Goal: Task Accomplishment & Management: Complete application form

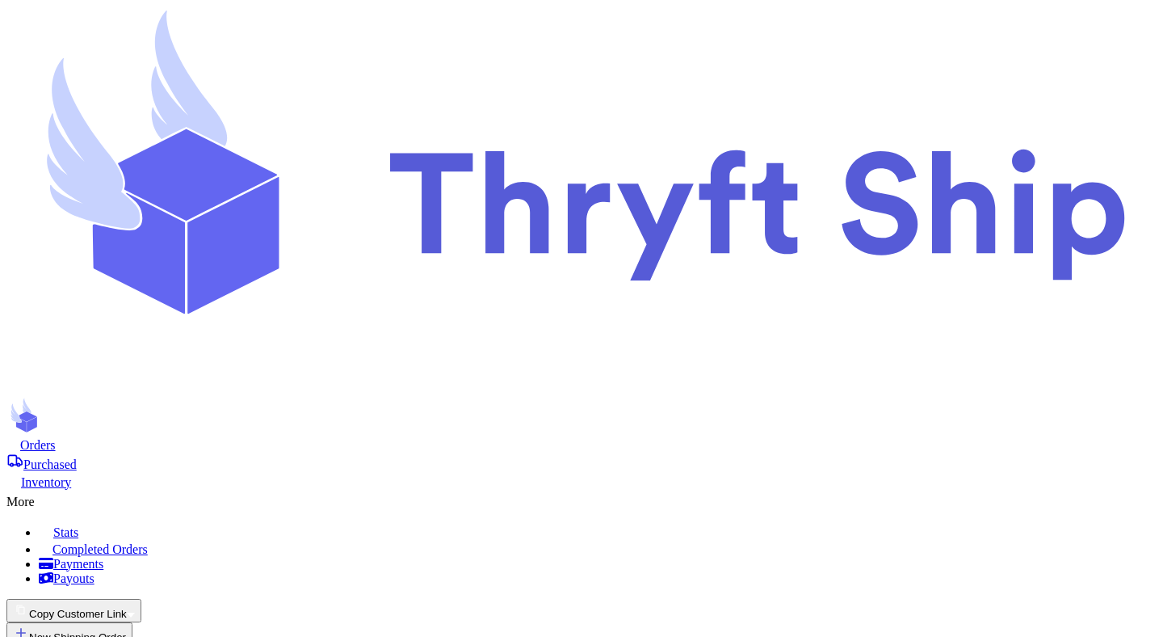
scroll to position [263, 0]
select select "paid"
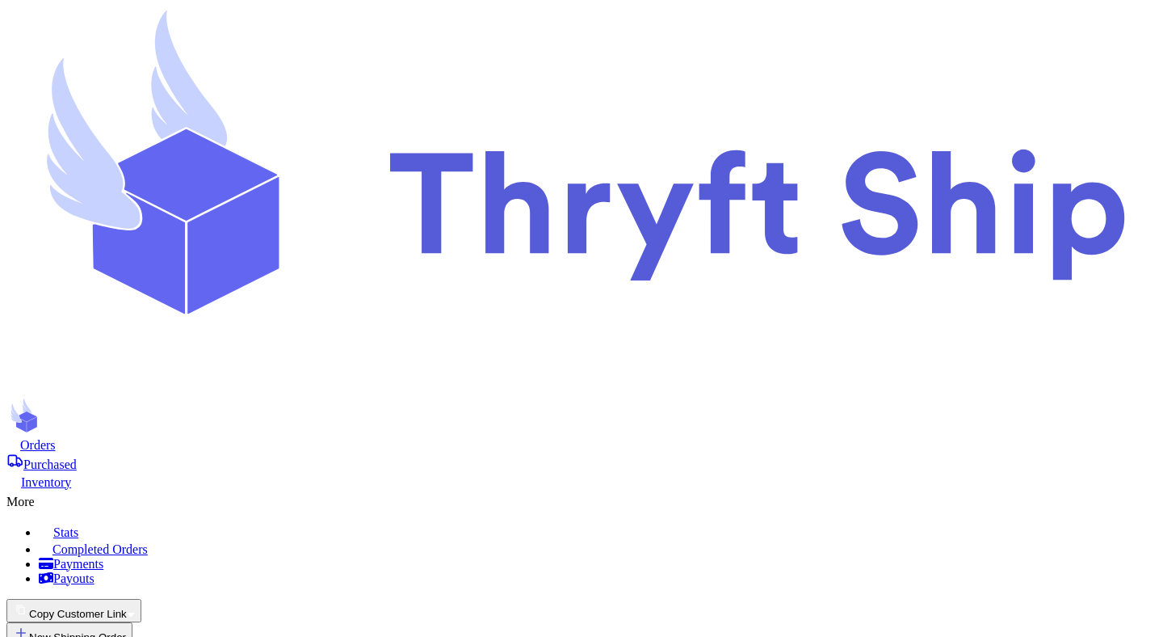
select select "paid"
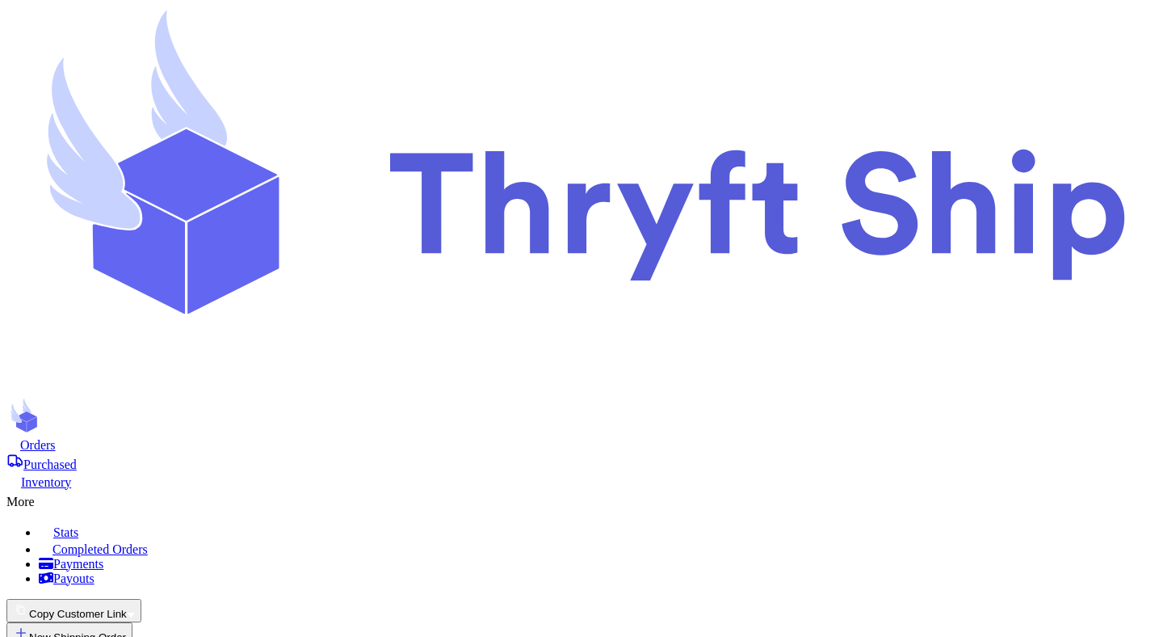
select select "paid"
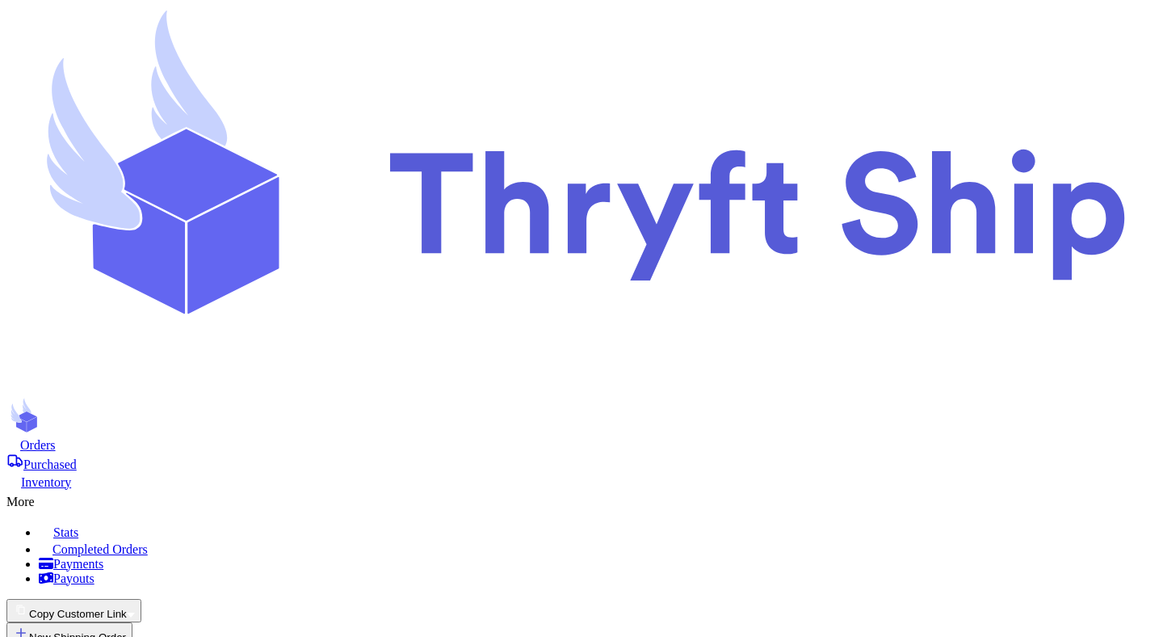
select select "paid"
select select "unpaid"
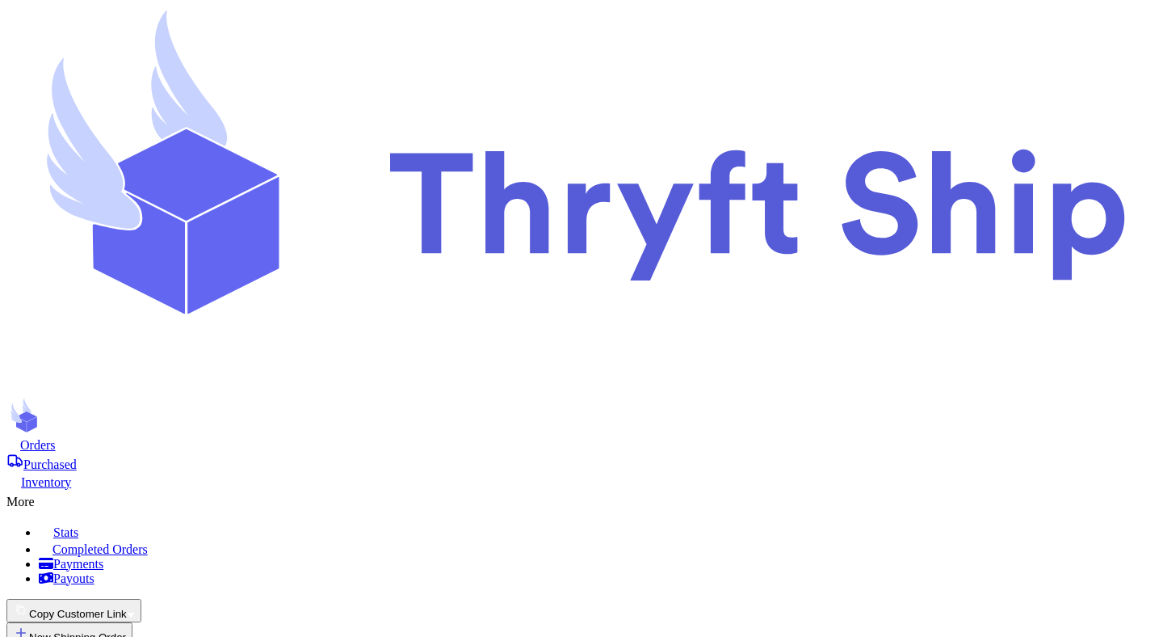
type input "t"
type input "te"
type input "tes"
type input "test"
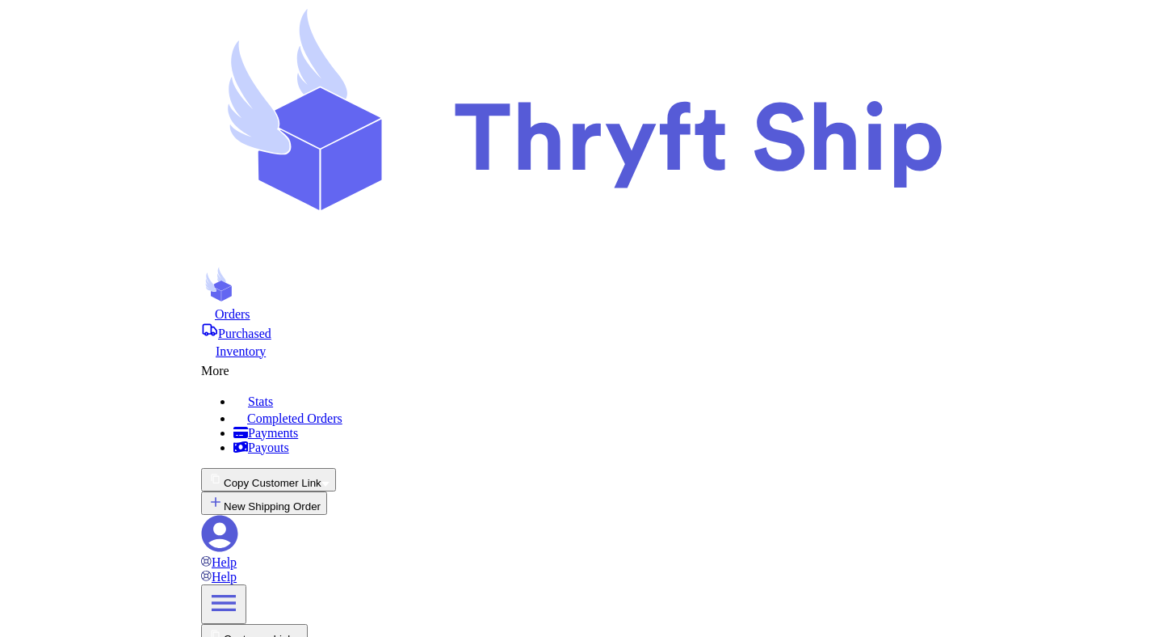
scroll to position [174, 0]
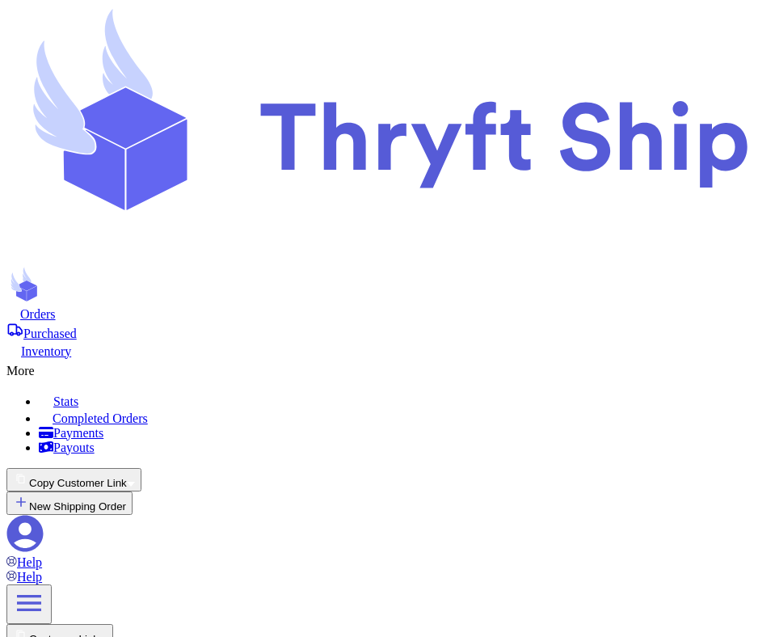
type input "tes"
type input "test"
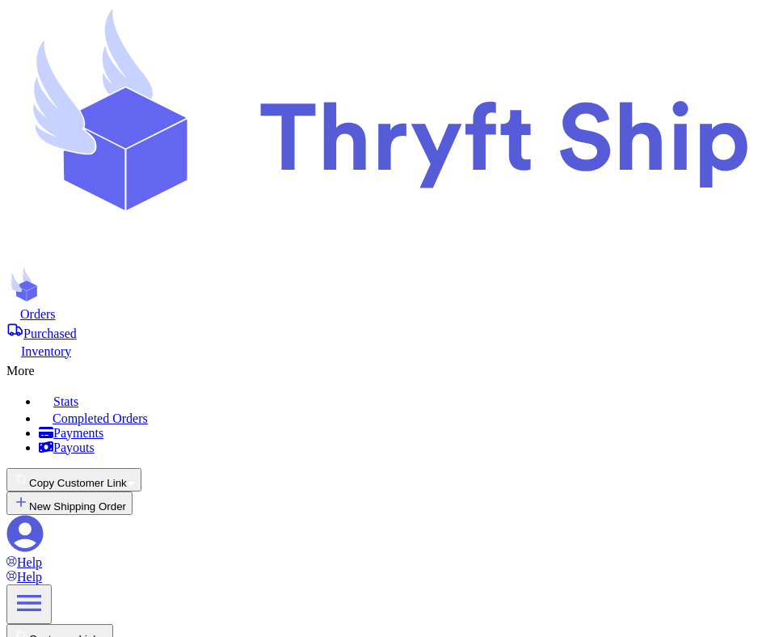
click at [141, 468] on button "Copy Customer Link" at bounding box center [73, 479] width 135 height 23
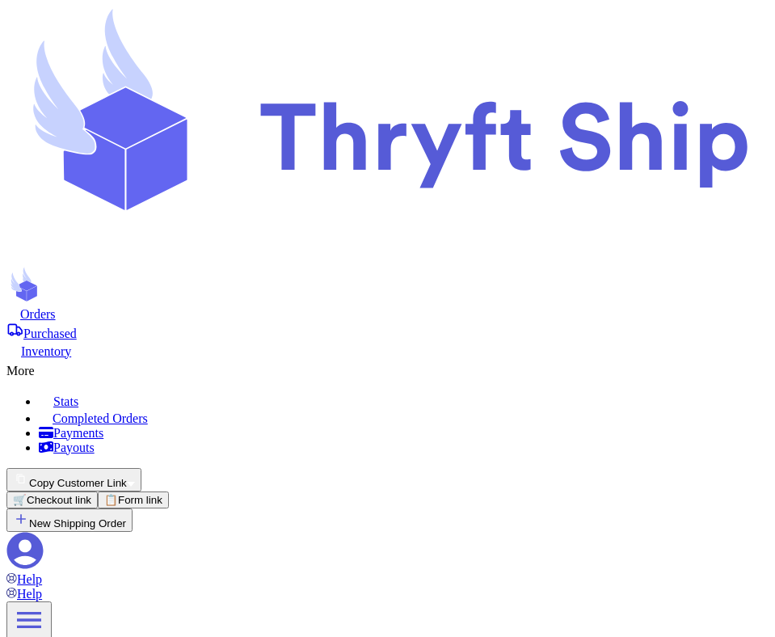
click at [141, 468] on button "Copy Customer Link" at bounding box center [73, 479] width 135 height 23
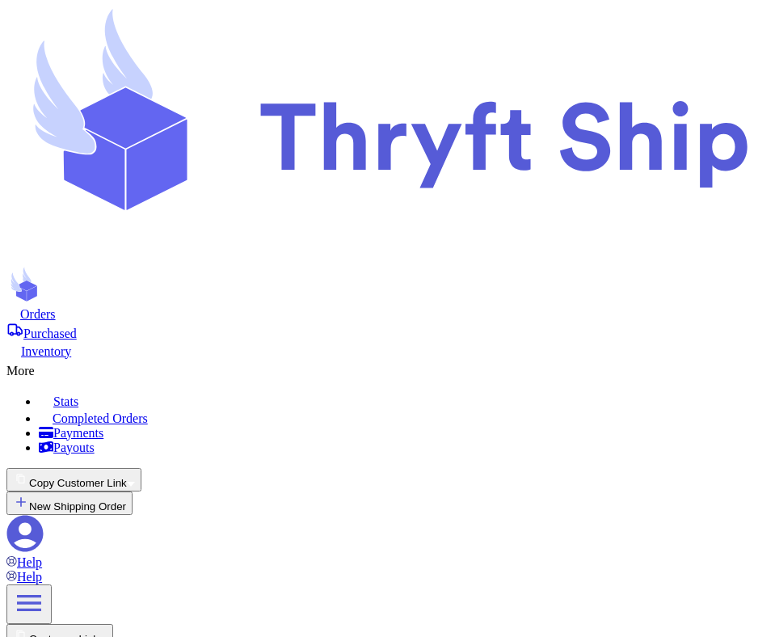
click at [141, 468] on button "Copy Customer Link" at bounding box center [73, 479] width 135 height 23
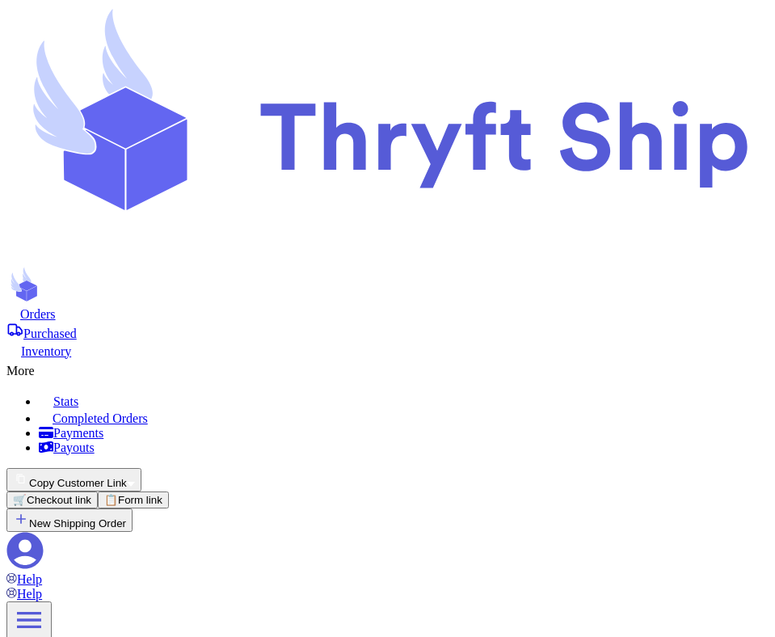
click at [141, 468] on button "Copy Customer Link" at bounding box center [73, 479] width 135 height 23
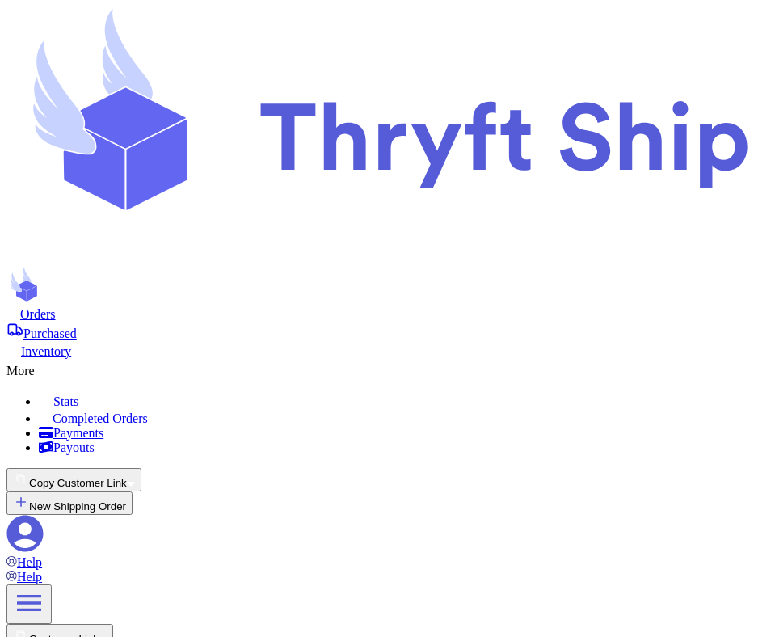
click at [141, 468] on button "Copy Customer Link" at bounding box center [73, 479] width 135 height 23
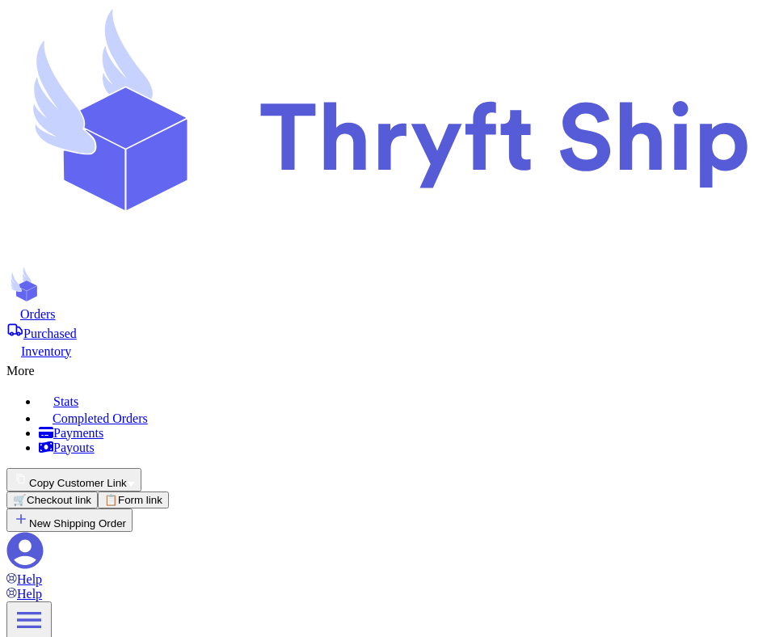
click at [141, 468] on button "Copy Customer Link" at bounding box center [73, 479] width 135 height 23
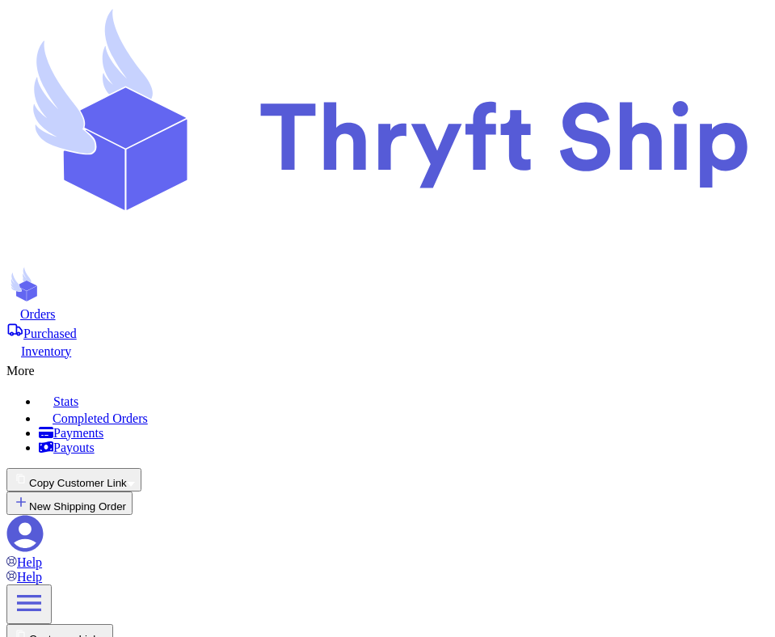
click at [141, 468] on button "Copy Customer Link" at bounding box center [73, 479] width 135 height 23
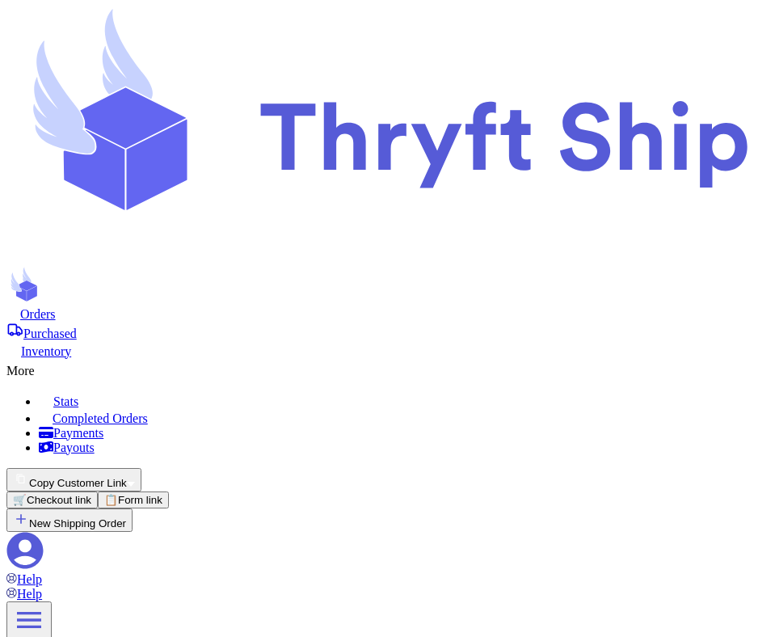
click at [141, 468] on button "Copy Customer Link" at bounding box center [73, 479] width 135 height 23
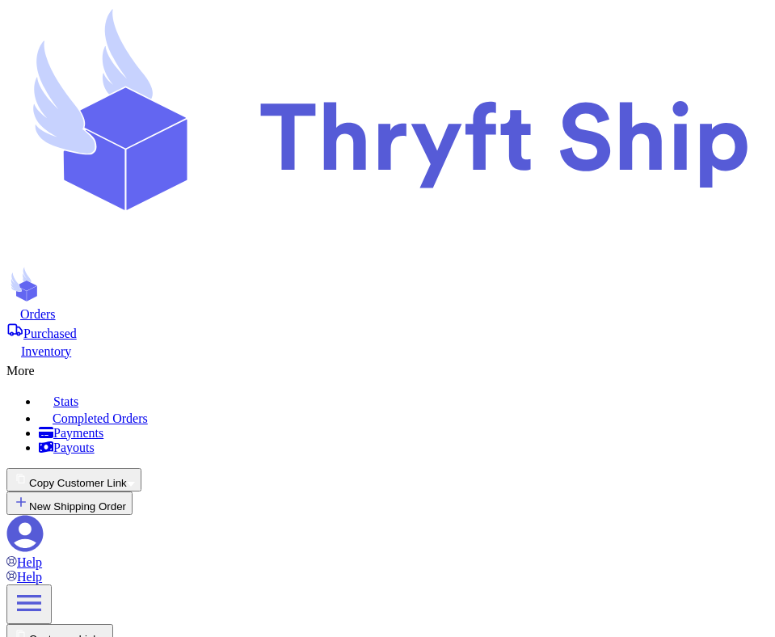
click at [141, 468] on button "Copy Customer Link" at bounding box center [73, 479] width 135 height 23
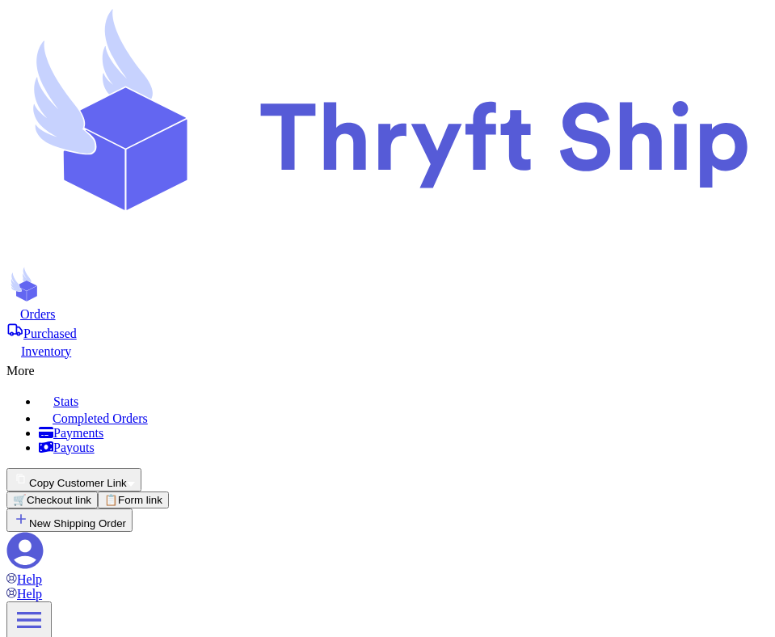
click at [141, 468] on button "Copy Customer Link" at bounding box center [73, 479] width 135 height 23
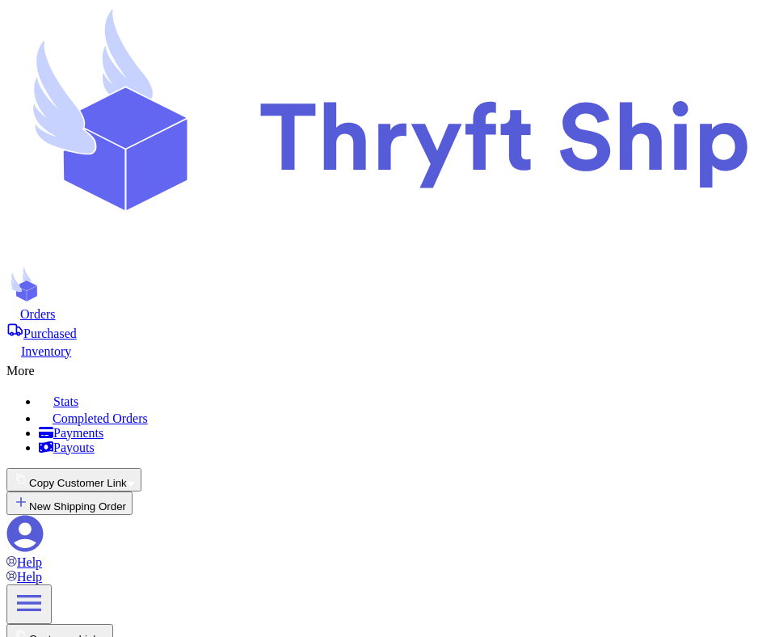
click at [141, 468] on button "Copy Customer Link" at bounding box center [73, 479] width 135 height 23
click at [393, 359] on div "More" at bounding box center [387, 368] width 762 height 19
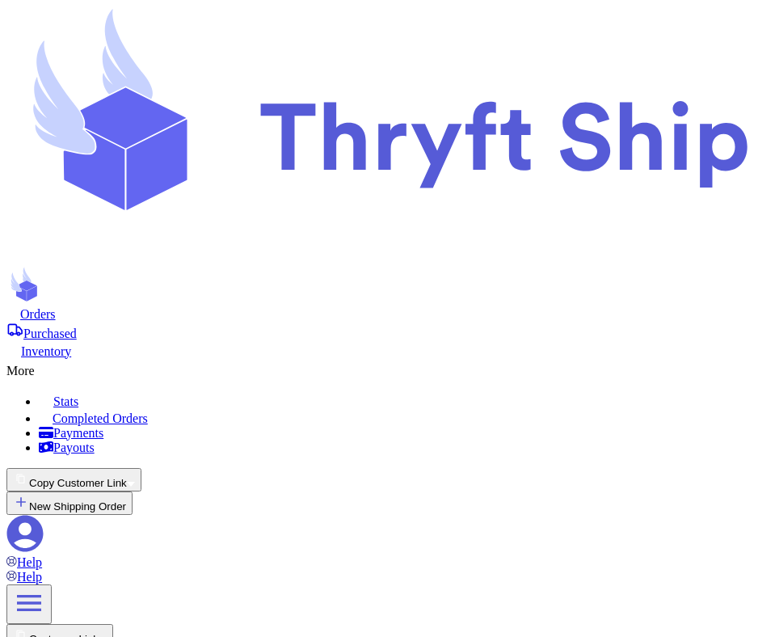
click at [141, 468] on button "Copy Customer Link" at bounding box center [73, 479] width 135 height 23
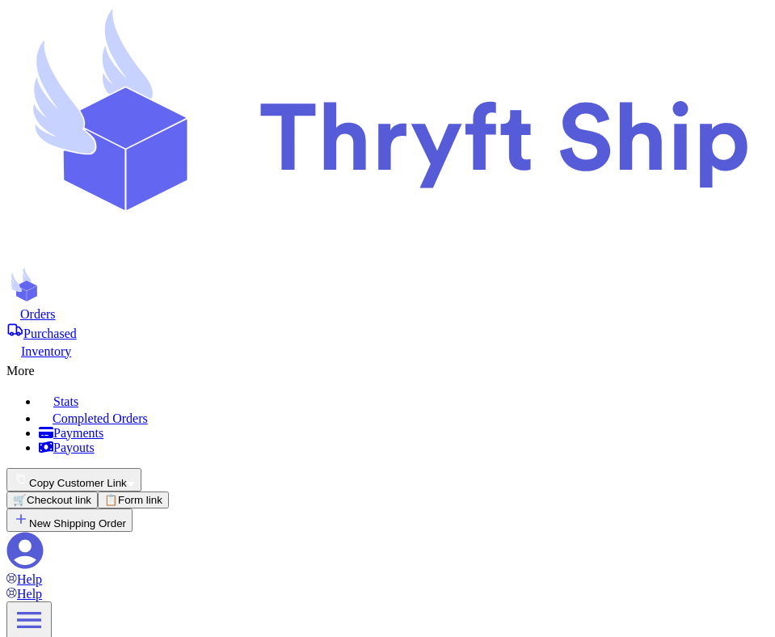
click at [402, 359] on div "More" at bounding box center [387, 368] width 762 height 19
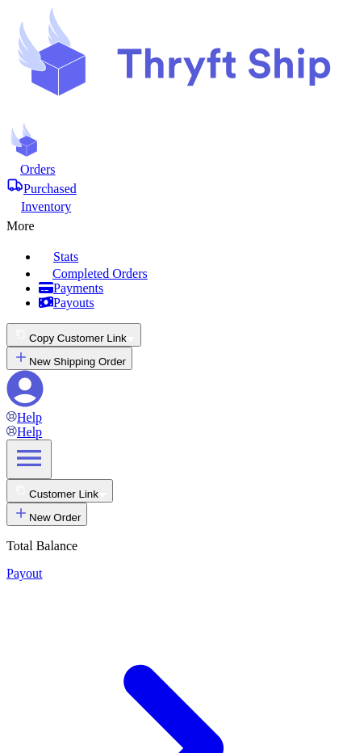
scroll to position [0, 0]
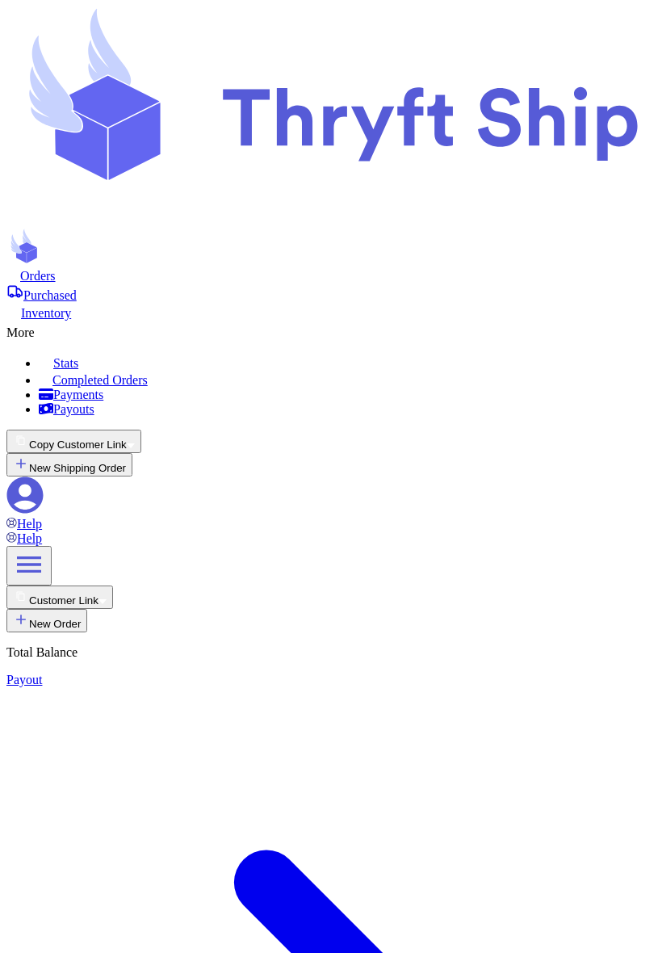
click at [141, 430] on button "Copy Customer Link" at bounding box center [73, 441] width 135 height 23
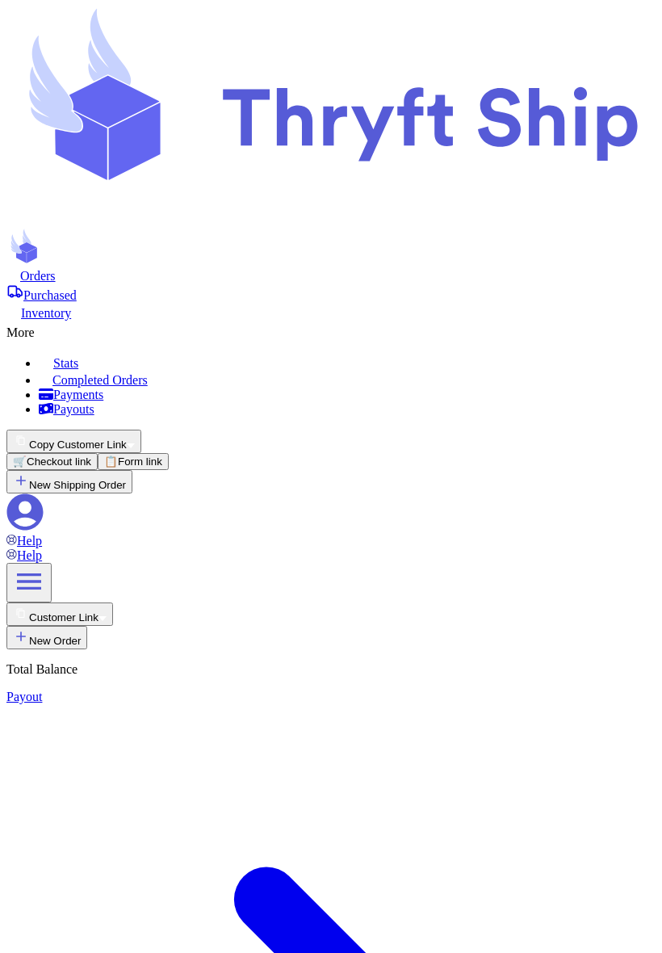
click at [280, 321] on div "More" at bounding box center [330, 330] width 649 height 19
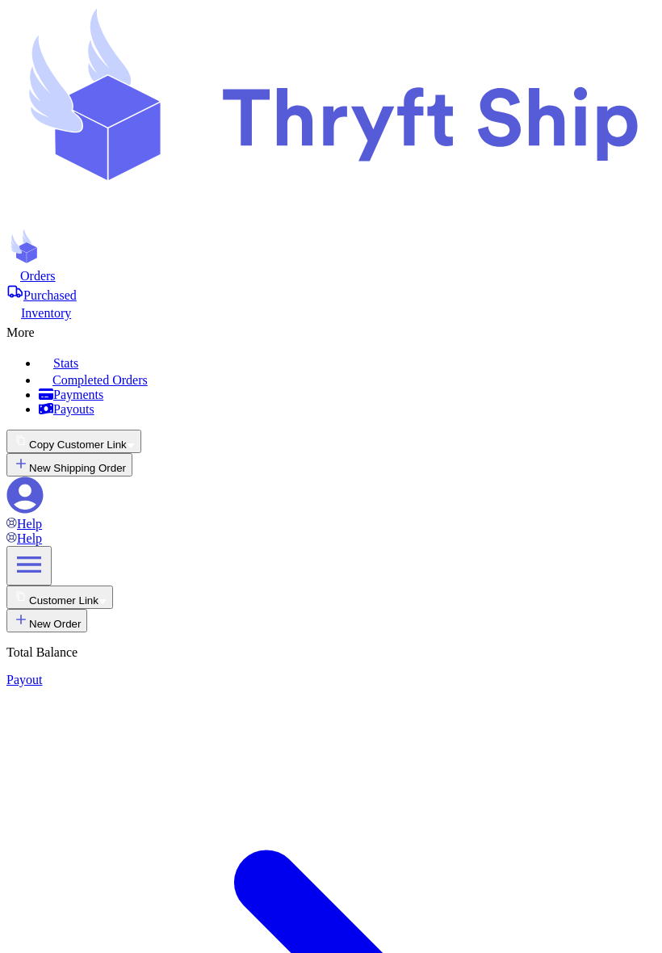
click at [51, 321] on icon at bounding box center [43, 329] width 16 height 16
click at [284, 353] on ul "Stats Completed Orders Payments Payouts" at bounding box center [330, 385] width 649 height 64
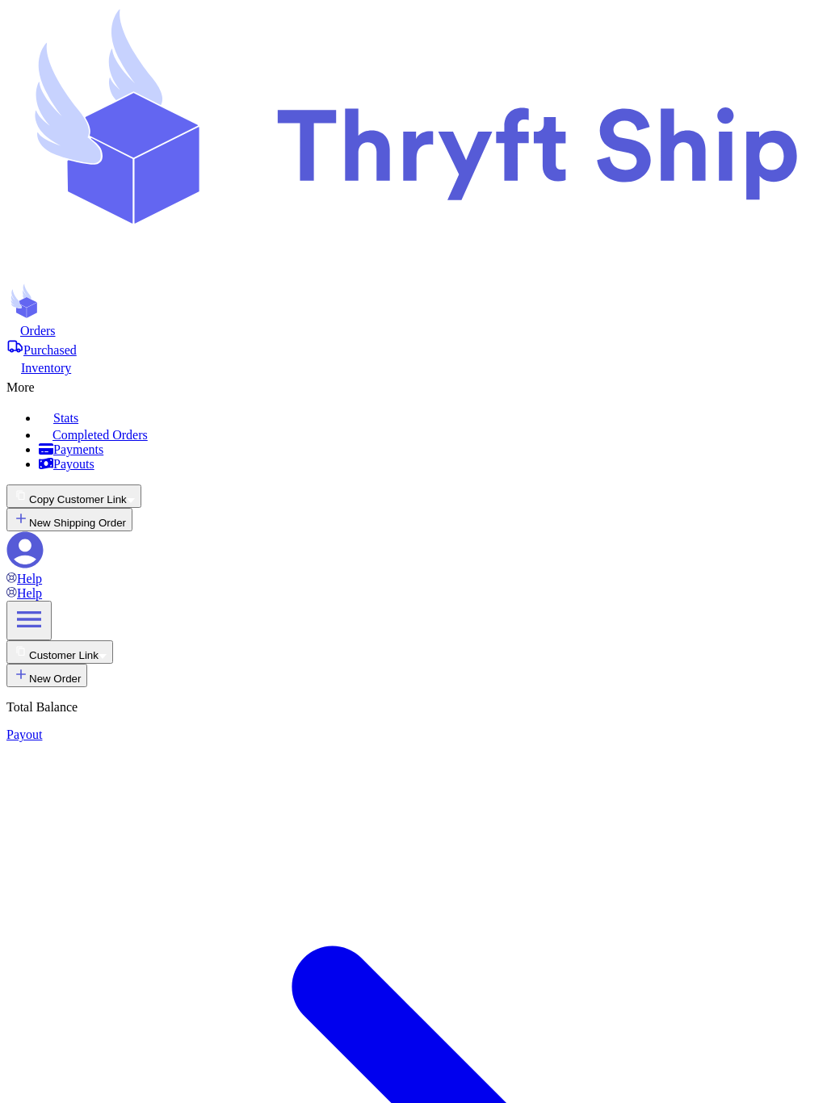
click at [141, 485] on button "Copy Customer Link" at bounding box center [73, 496] width 135 height 23
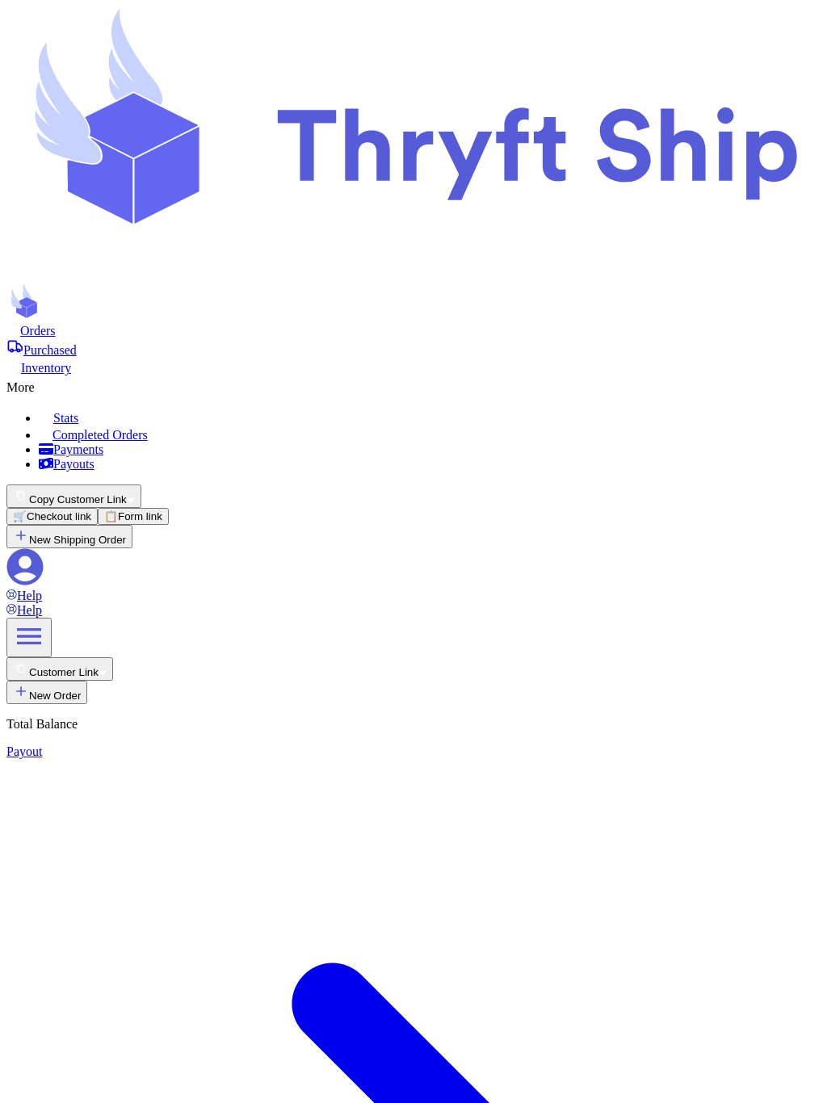
click at [141, 485] on button "Copy Customer Link" at bounding box center [73, 496] width 135 height 23
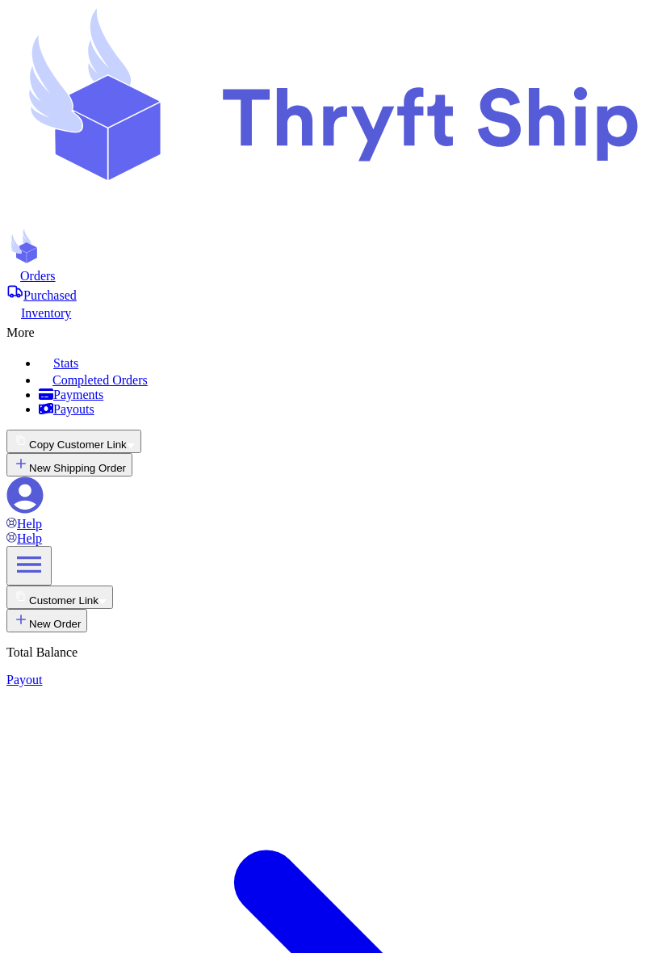
click at [141, 430] on button "Copy Customer Link" at bounding box center [73, 441] width 135 height 23
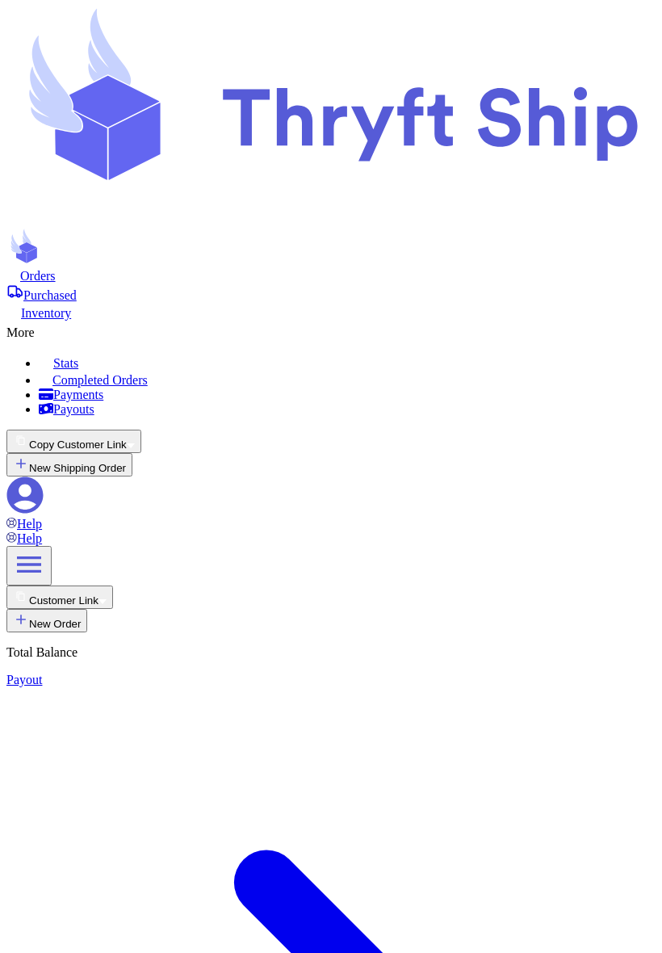
click at [279, 321] on div "More" at bounding box center [330, 330] width 649 height 19
click at [135, 443] on icon "button" at bounding box center [131, 445] width 8 height 5
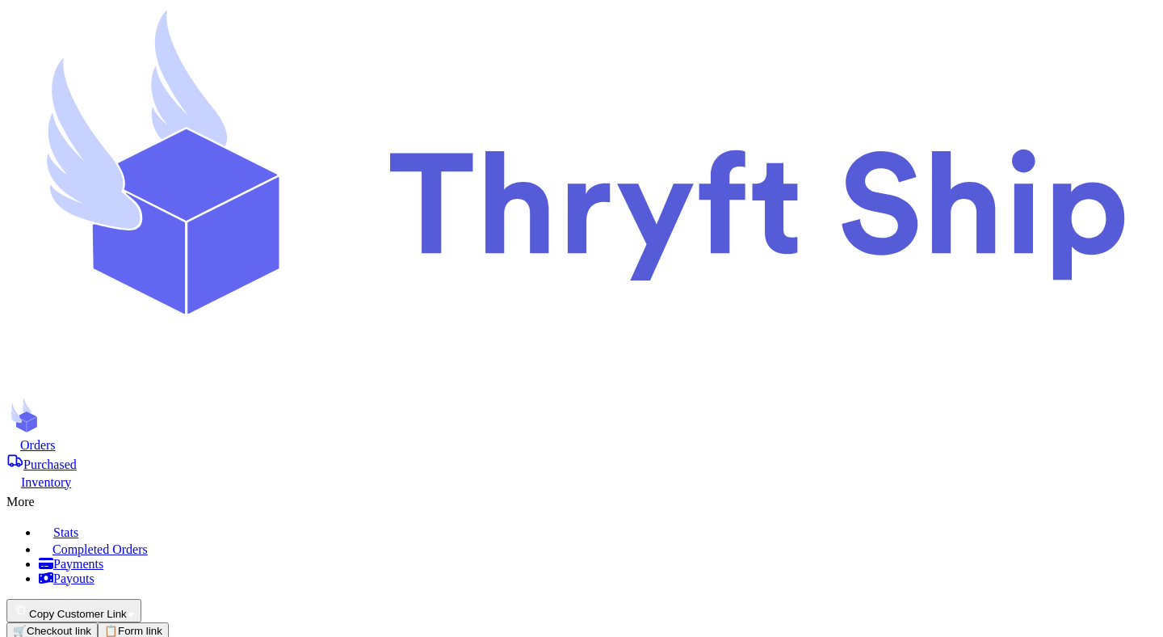
click at [141, 599] on button "Copy Customer Link" at bounding box center [73, 610] width 135 height 23
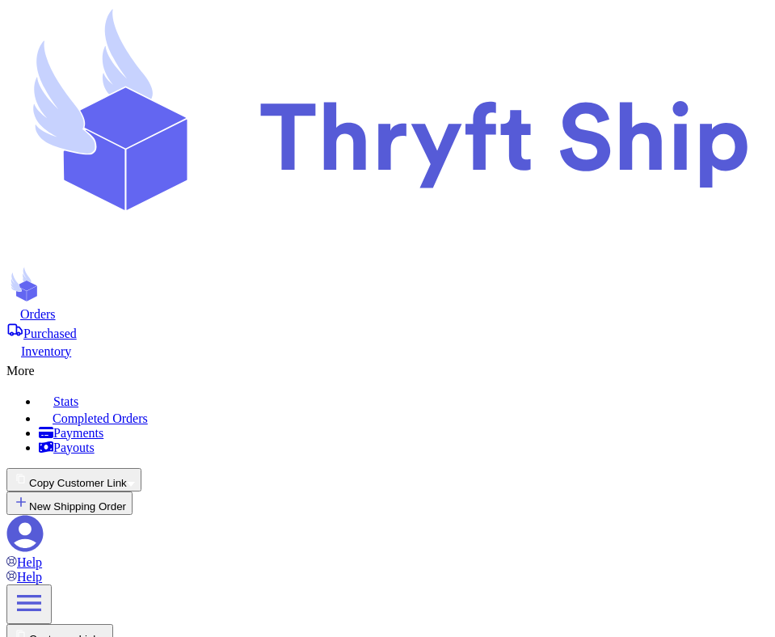
click at [132, 491] on button "New Shipping Order" at bounding box center [69, 502] width 126 height 23
